Goal: Information Seeking & Learning: Learn about a topic

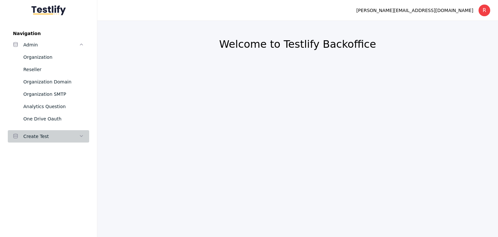
click at [39, 139] on div "Create Test" at bounding box center [50, 136] width 55 height 8
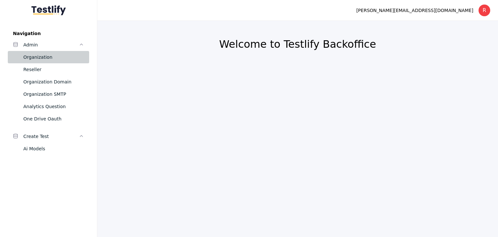
click at [36, 56] on div "Organization" at bounding box center [53, 57] width 61 height 8
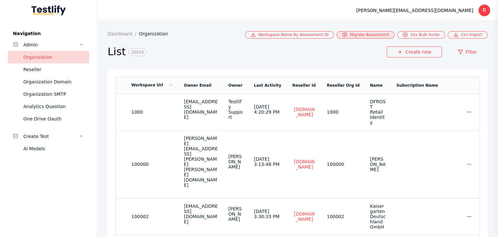
click at [380, 33] on link "Migrate Assessment" at bounding box center [366, 34] width 58 height 7
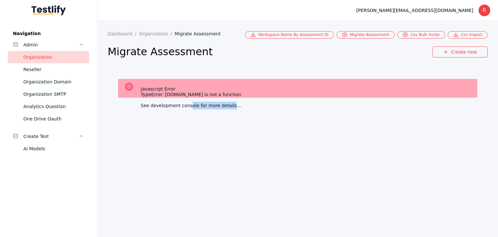
drag, startPoint x: 185, startPoint y: 108, endPoint x: 221, endPoint y: 103, distance: 35.7
click at [221, 103] on div "See development console for more details..." at bounding box center [305, 103] width 329 height 3
drag, startPoint x: 171, startPoint y: 95, endPoint x: 219, endPoint y: 92, distance: 48.1
click at [217, 92] on div "TypeError: options.map is not a function" at bounding box center [305, 91] width 329 height 3
click at [297, 91] on div "TypeError: options.map is not a function" at bounding box center [305, 91] width 329 height 3
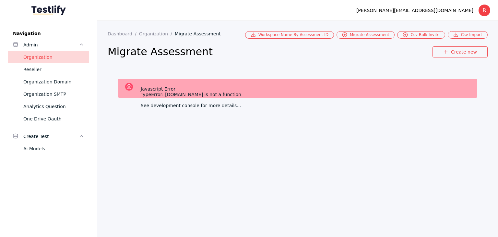
click at [43, 59] on div "Organization" at bounding box center [53, 57] width 61 height 8
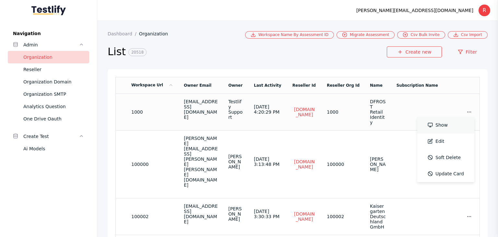
click at [438, 121] on link "Show" at bounding box center [445, 125] width 57 height 16
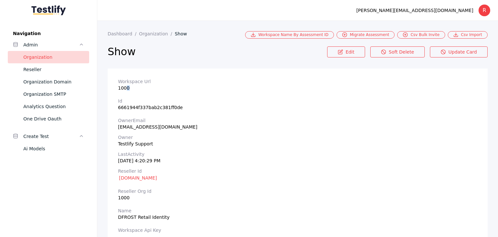
drag, startPoint x: 125, startPoint y: 88, endPoint x: 128, endPoint y: 92, distance: 5.7
click at [128, 88] on section "Workspace Url 1000" at bounding box center [297, 85] width 359 height 12
drag, startPoint x: 125, startPoint y: 108, endPoint x: 188, endPoint y: 106, distance: 63.9
click at [188, 106] on section "Id 6661944f337bab2c381ff0de" at bounding box center [297, 104] width 359 height 12
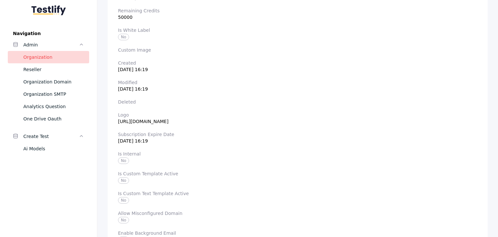
scroll to position [259, 0]
drag, startPoint x: 146, startPoint y: 121, endPoint x: 217, endPoint y: 121, distance: 70.7
click at [217, 121] on section "Logo https://cdn.join.com/5b67f1ab4e351700246dc478/dfrost-logo-l.jpg" at bounding box center [297, 117] width 359 height 12
drag, startPoint x: 131, startPoint y: 141, endPoint x: 156, endPoint y: 139, distance: 25.7
click at [156, 139] on section "Subscription Expire Date 2034-06-04 16:19" at bounding box center [297, 136] width 359 height 12
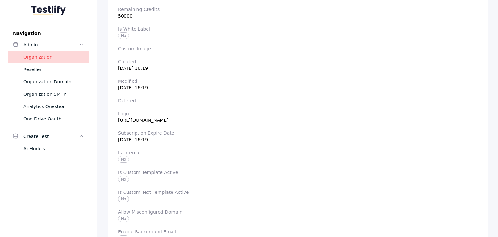
click at [182, 135] on label "Subscription Expire Date" at bounding box center [297, 132] width 359 height 5
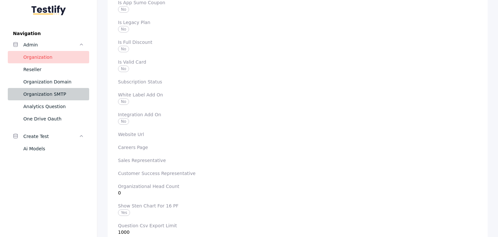
scroll to position [495, 0]
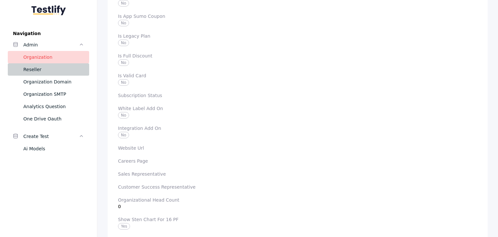
click at [40, 72] on div "Reseller" at bounding box center [53, 70] width 61 height 8
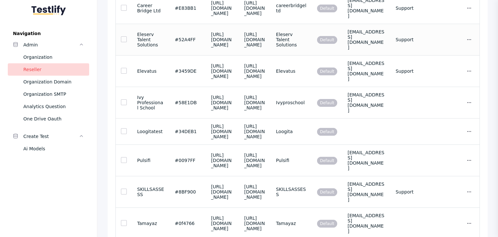
scroll to position [162, 0]
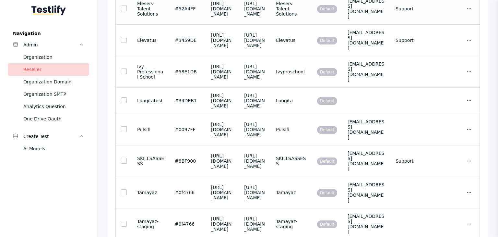
drag, startPoint x: 202, startPoint y: 86, endPoint x: 240, endPoint y: 129, distance: 57.0
click at [239, 25] on td "https://cdn-global.net/workspace/66fdeb1a91302c6889e93cea/workspace-profile/log…" at bounding box center [222, 8] width 33 height 31
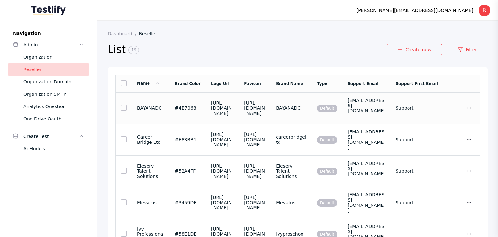
click at [211, 109] on section "https://cdn-global.net/workspace/66705e556bb0756cd7ab7bea/workspace-profile/fav…" at bounding box center [222, 108] width 23 height 16
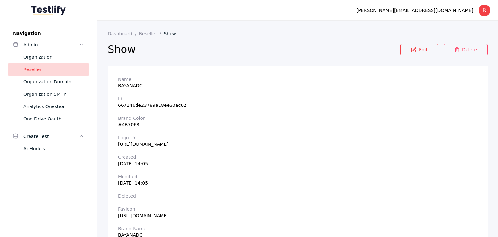
click at [152, 146] on section "Logo Url https://cdn-global.net/workspace/66705e556bb0756cd7ab7bea/workspace-pr…" at bounding box center [297, 141] width 359 height 12
copy section "https://cdn-global.net/workspace/66705e556bb0756cd7ab7bea/workspace-profile/fav…"
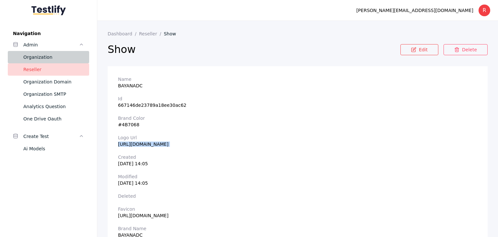
click at [38, 55] on div "Organization" at bounding box center [53, 57] width 61 height 8
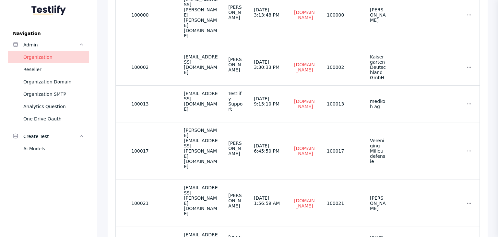
scroll to position [149, 0]
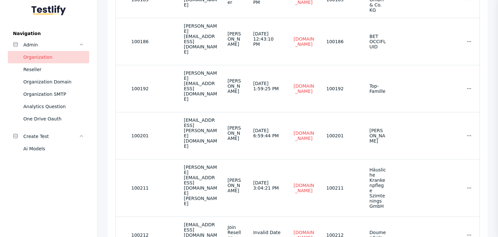
scroll to position [154, 0]
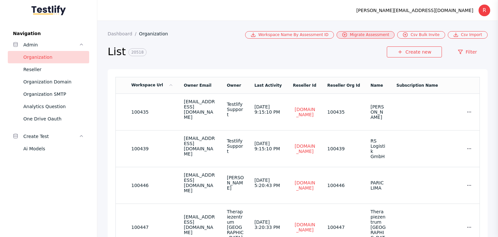
click at [371, 33] on link "Migrate Assessment" at bounding box center [366, 34] width 58 height 7
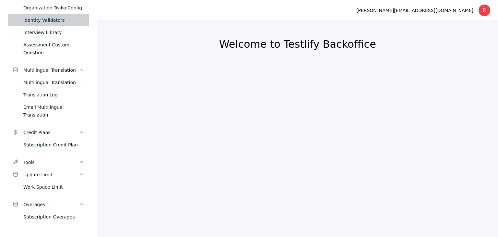
scroll to position [471, 0]
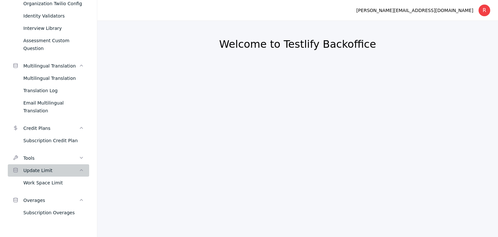
click at [39, 169] on div "Update Limit" at bounding box center [50, 170] width 55 height 8
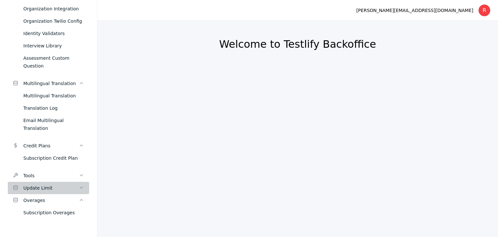
scroll to position [454, 0]
click at [37, 190] on div "Update Limit" at bounding box center [50, 188] width 55 height 8
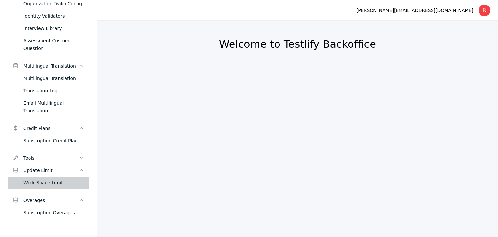
click at [38, 184] on div "Work Space Limit" at bounding box center [53, 183] width 61 height 8
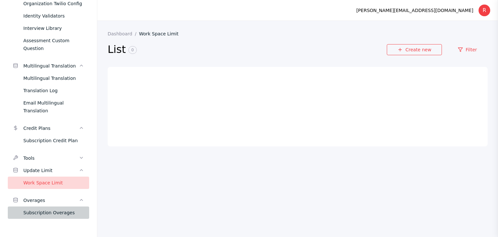
click at [52, 214] on div "Subscription Overages" at bounding box center [53, 213] width 61 height 8
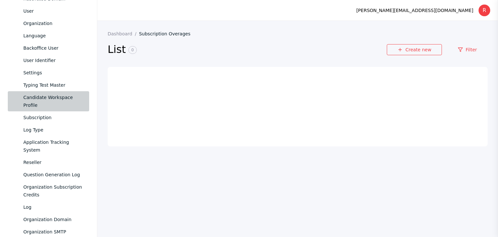
scroll to position [82, 0]
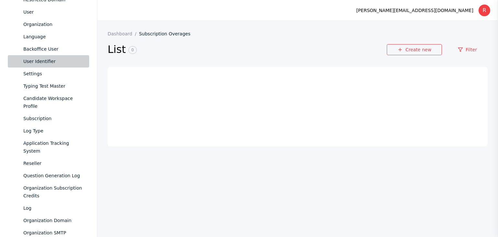
click at [49, 62] on div "User Identifier" at bounding box center [53, 61] width 61 height 8
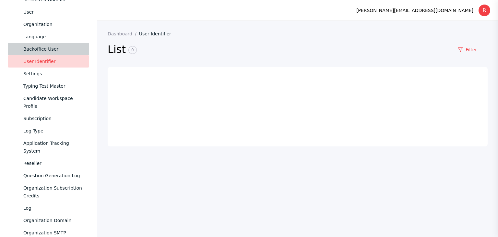
click at [49, 50] on div "Backoffice User" at bounding box center [53, 49] width 61 height 8
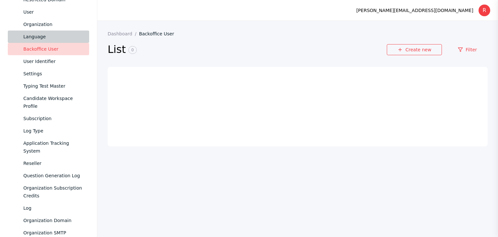
scroll to position [50, 0]
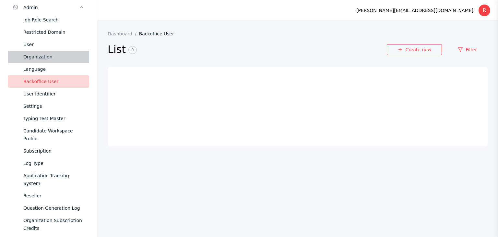
click at [46, 55] on div "Organization" at bounding box center [53, 57] width 61 height 8
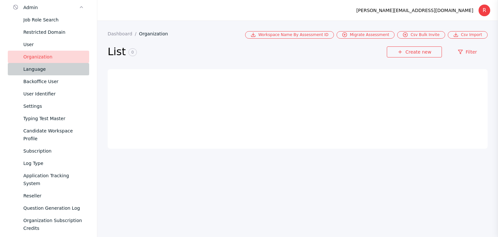
click at [47, 72] on div "Language" at bounding box center [53, 69] width 61 height 8
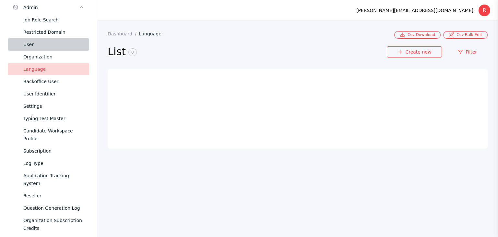
click at [38, 46] on div "User" at bounding box center [53, 45] width 61 height 8
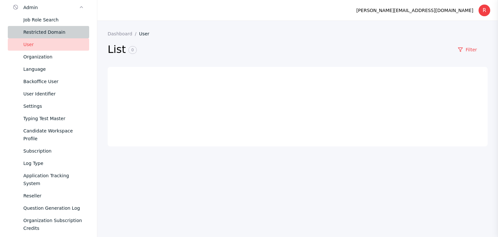
click at [50, 33] on div "Restricted Domain" at bounding box center [53, 32] width 61 height 8
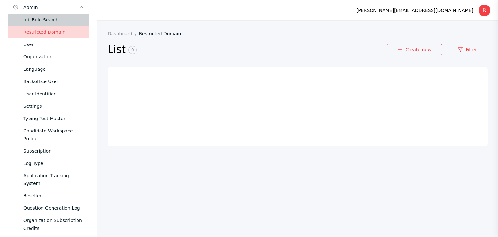
click at [49, 20] on div "Job Role Search" at bounding box center [53, 20] width 61 height 8
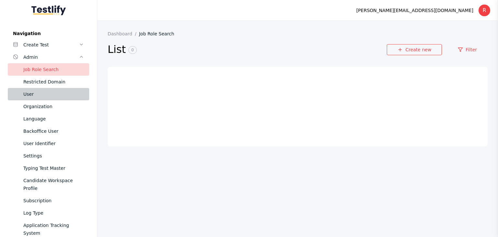
click at [33, 98] on div "User" at bounding box center [53, 94] width 61 height 8
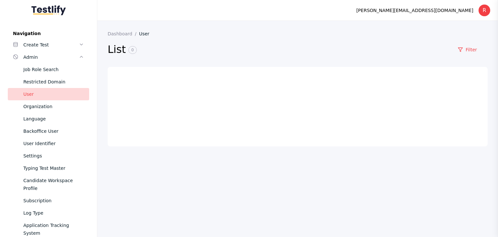
click at [141, 34] on link "User" at bounding box center [147, 33] width 16 height 5
click at [42, 9] on img at bounding box center [48, 10] width 34 height 10
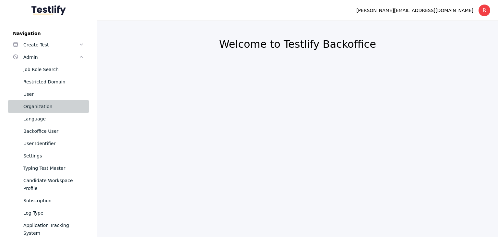
click at [39, 108] on div "Organization" at bounding box center [53, 106] width 61 height 8
